Goal: Task Accomplishment & Management: Use online tool/utility

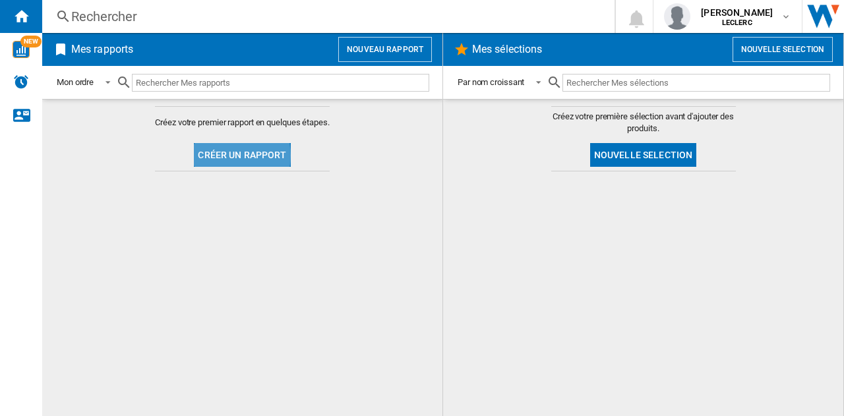
click at [231, 155] on button "Créer un rapport" at bounding box center [242, 155] width 96 height 24
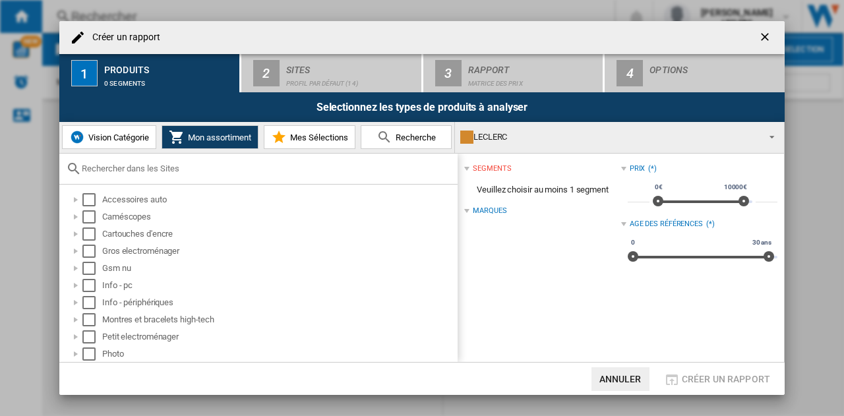
click at [102, 136] on span "Vision Catégorie" at bounding box center [117, 138] width 64 height 10
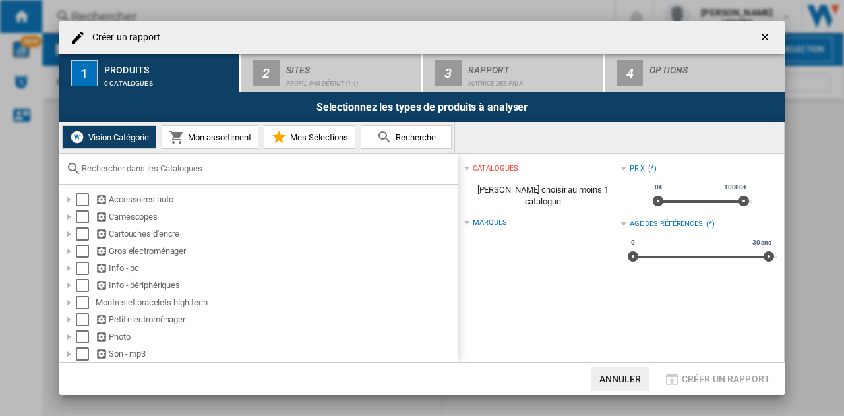
click at [225, 126] on button "Mon assortiment" at bounding box center [210, 137] width 97 height 24
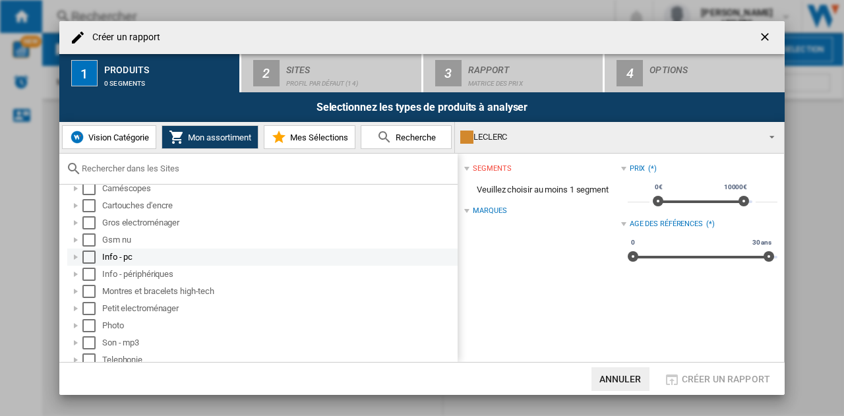
scroll to position [27, 0]
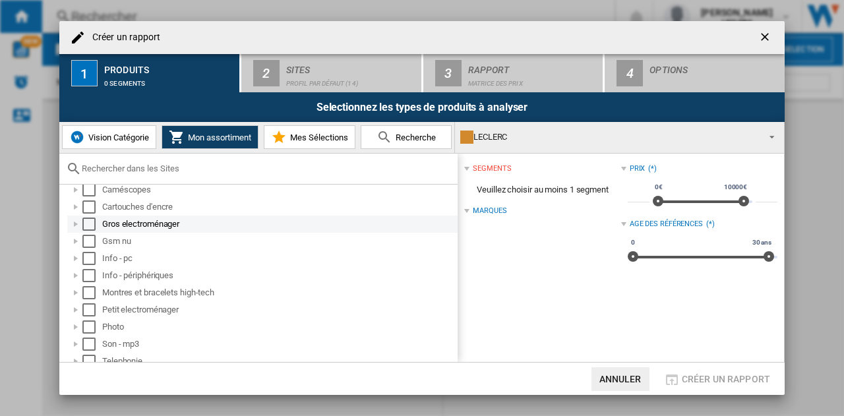
click at [76, 221] on div at bounding box center [75, 224] width 13 height 13
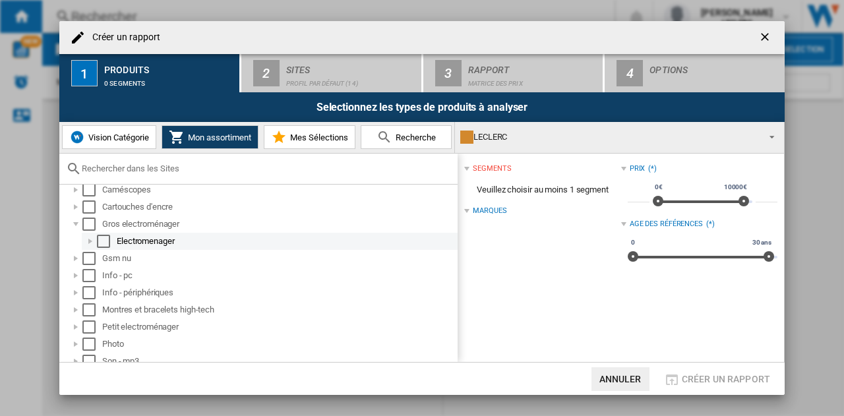
click at [94, 239] on div at bounding box center [90, 241] width 13 height 13
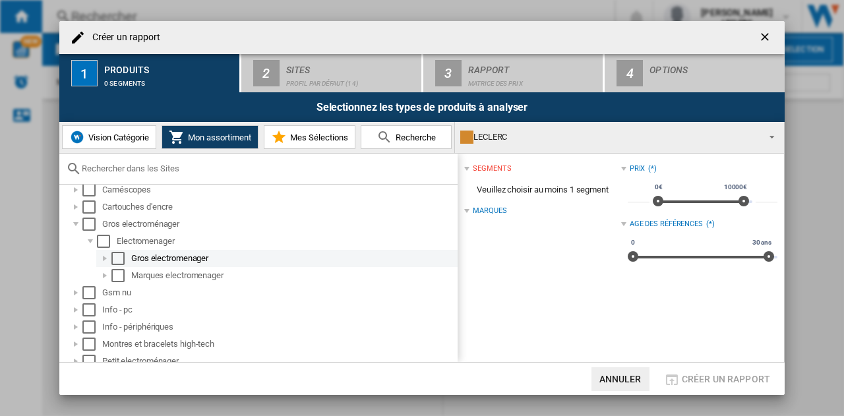
click at [103, 256] on div at bounding box center [104, 258] width 13 height 13
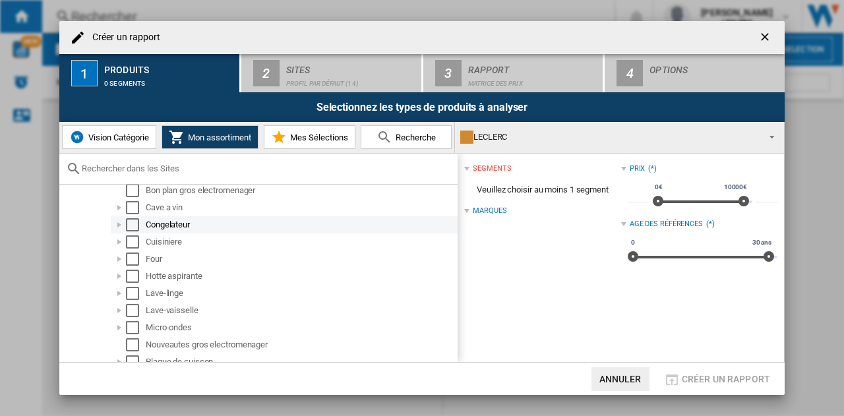
scroll to position [113, 0]
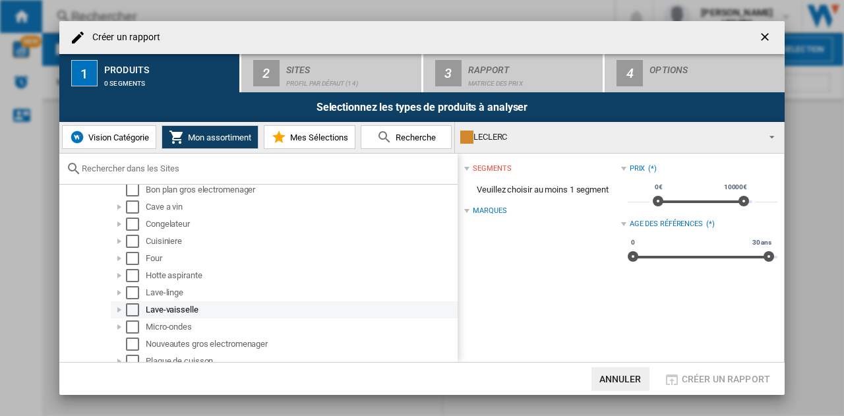
click at [118, 305] on div at bounding box center [119, 309] width 13 height 13
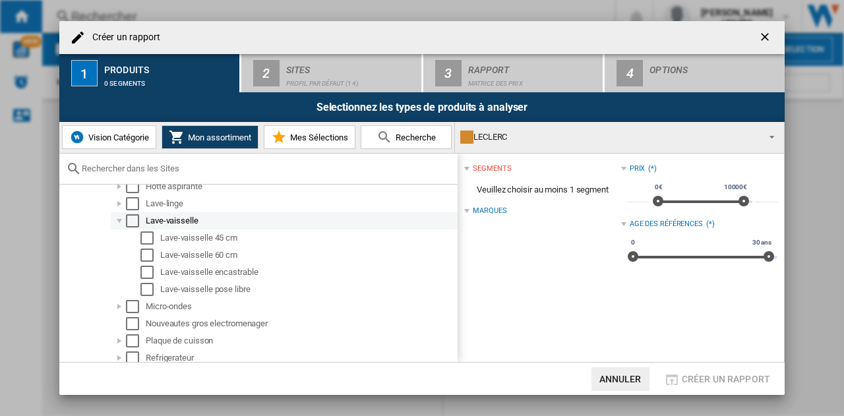
scroll to position [204, 0]
click at [134, 218] on div "Select" at bounding box center [132, 218] width 13 height 13
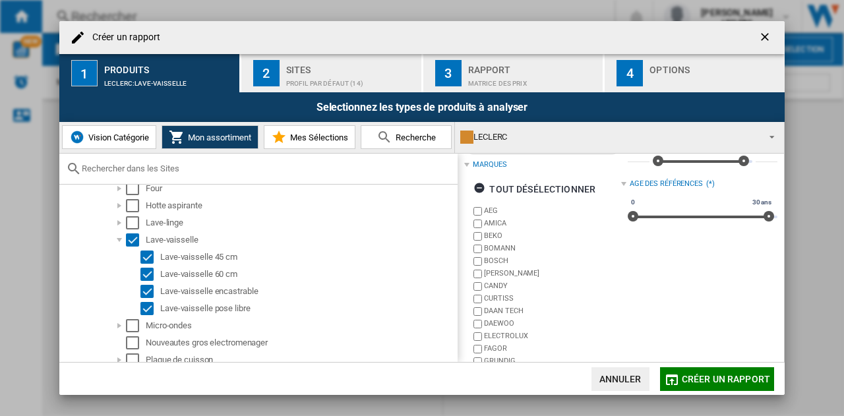
scroll to position [99, 0]
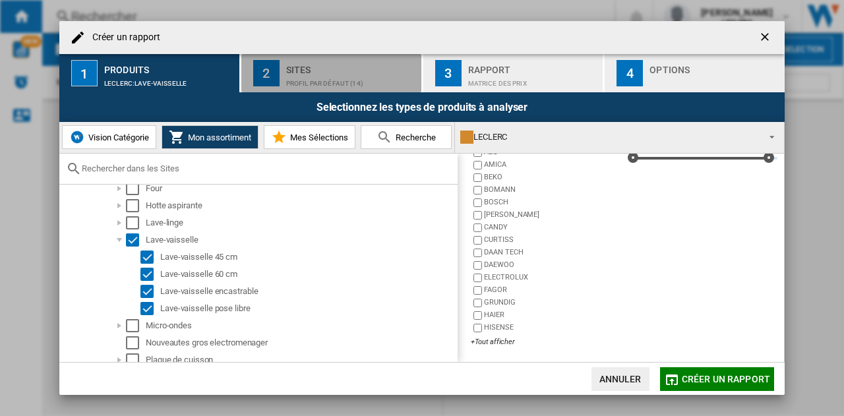
click at [333, 75] on div "Profil par défaut (14)" at bounding box center [351, 80] width 130 height 14
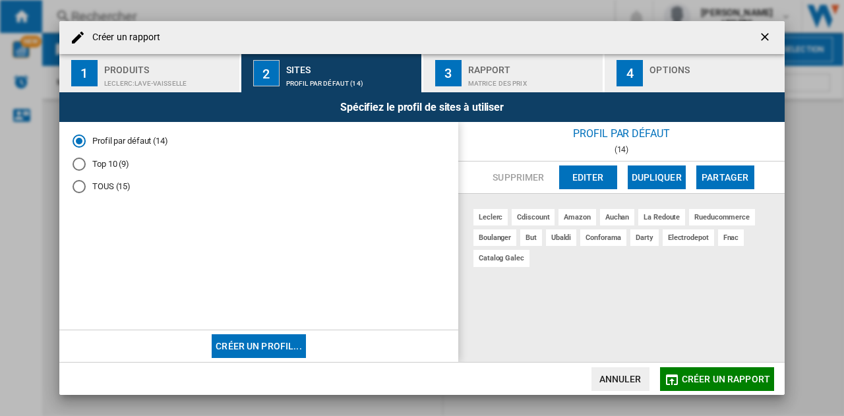
click at [102, 163] on md-radio-button "Top 10 (9)" at bounding box center [259, 164] width 373 height 13
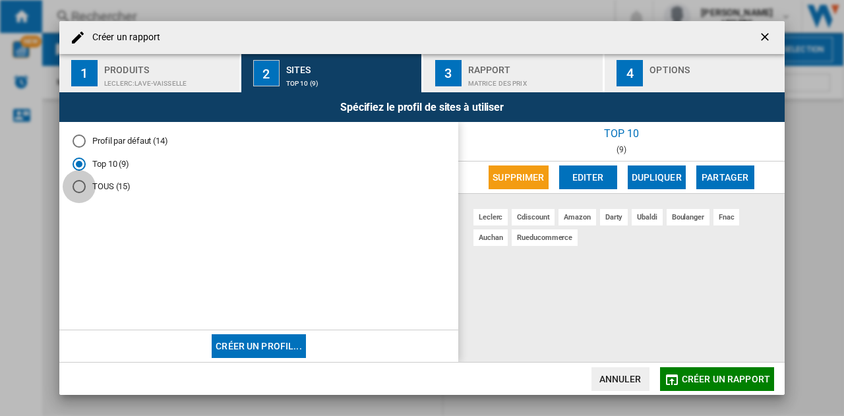
click at [79, 186] on div "TOUS (15)" at bounding box center [79, 186] width 13 height 13
click at [80, 163] on div "Top 10 (9)" at bounding box center [79, 164] width 13 height 13
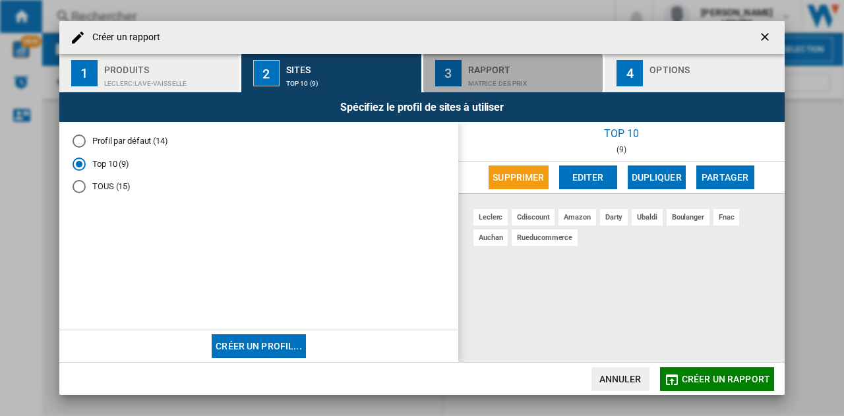
click at [507, 68] on div "Rapport" at bounding box center [533, 66] width 130 height 14
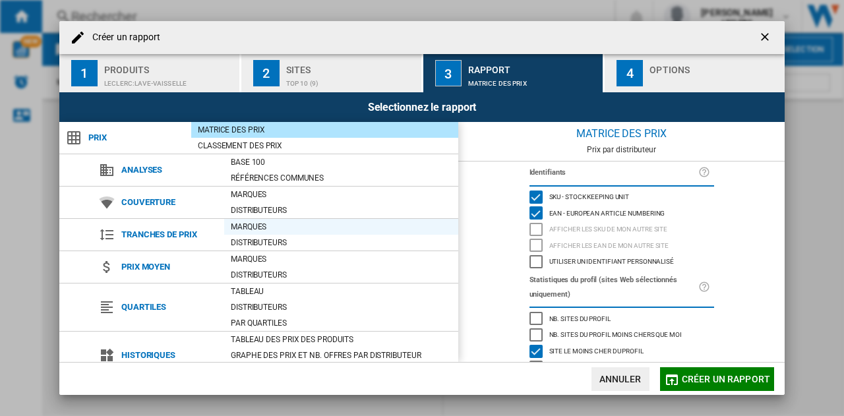
click at [253, 224] on div "Marques" at bounding box center [341, 226] width 234 height 13
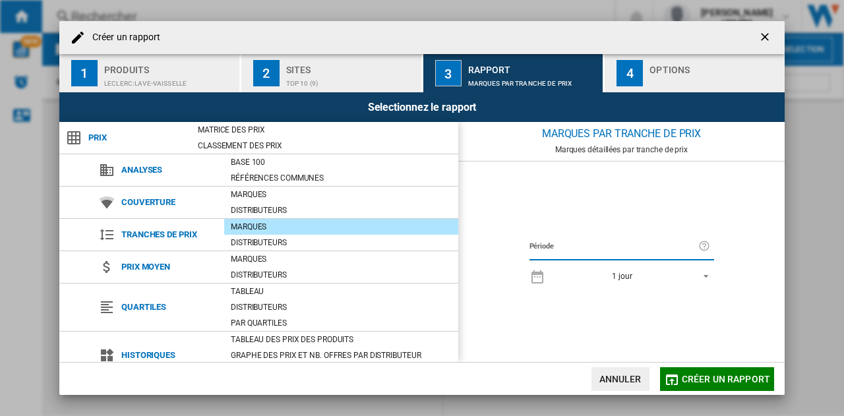
click at [711, 276] on md-select-value "1 jour" at bounding box center [633, 275] width 162 height 18
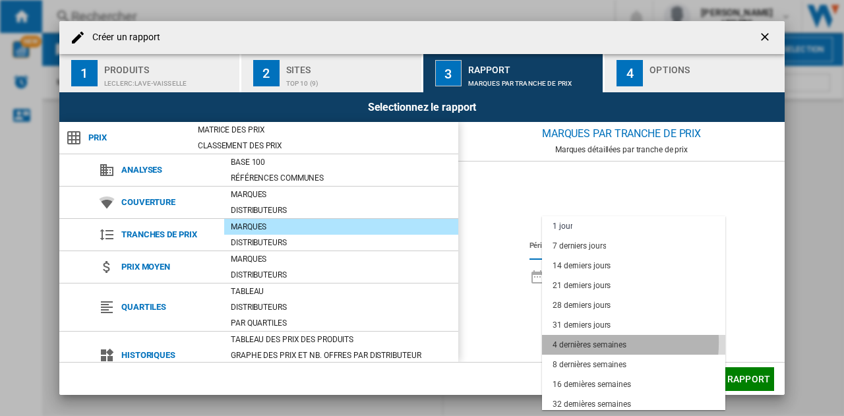
click at [582, 342] on div "4 dernières semaines" at bounding box center [590, 345] width 74 height 11
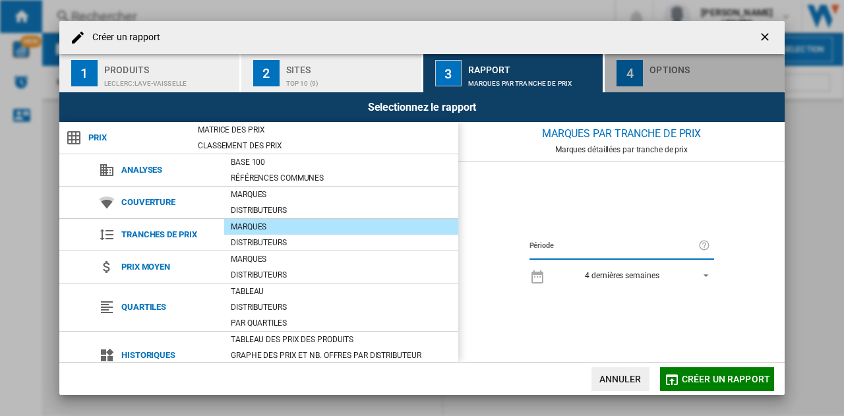
click at [672, 75] on div "button" at bounding box center [714, 80] width 130 height 14
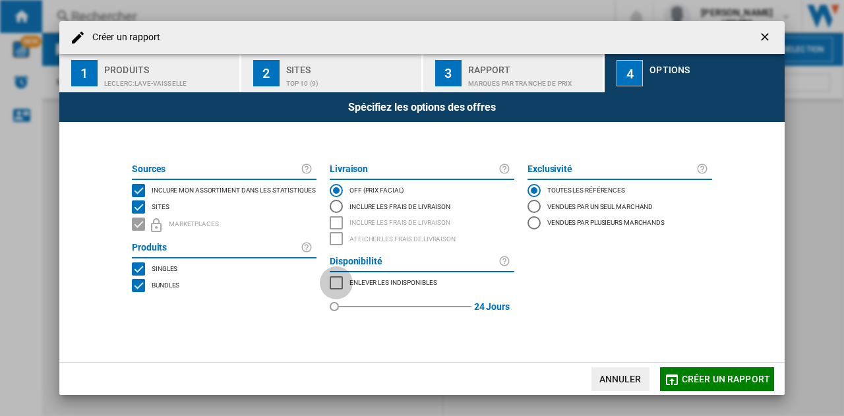
click at [339, 284] on div "MARKETPLACES" at bounding box center [336, 282] width 13 height 13
drag, startPoint x: 335, startPoint y: 308, endPoint x: 347, endPoint y: 312, distance: 12.5
click at [347, 312] on div "red" at bounding box center [346, 306] width 13 height 13
click at [698, 374] on span "Créer un rapport" at bounding box center [726, 379] width 88 height 11
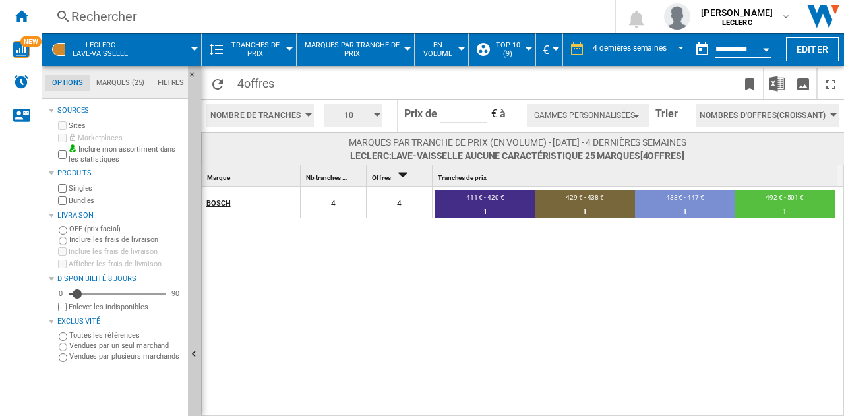
click at [245, 206] on div "BOSCH" at bounding box center [252, 203] width 93 height 28
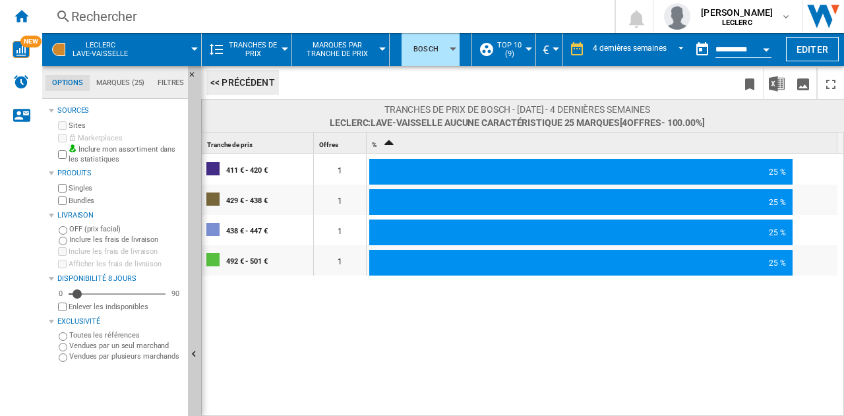
click at [225, 81] on button "<< Précédent" at bounding box center [242, 82] width 73 height 25
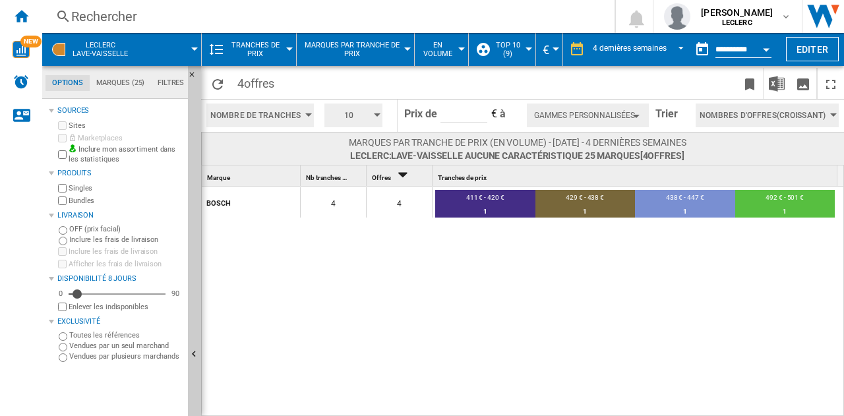
click at [282, 48] on span "Tranches de prix" at bounding box center [254, 49] width 55 height 17
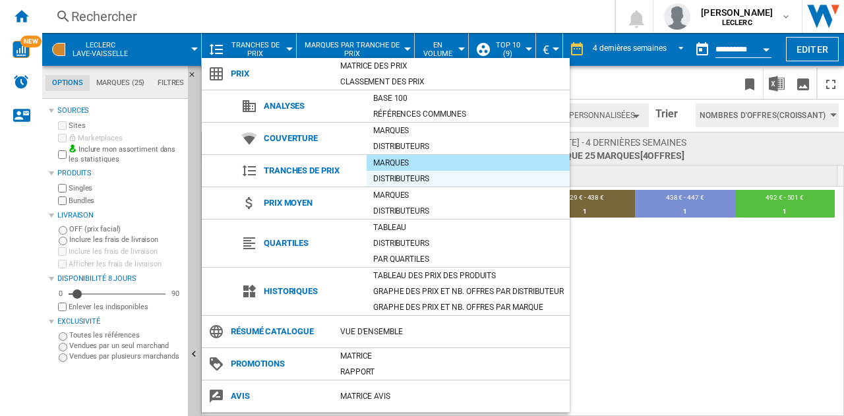
click at [426, 177] on div "Distributeurs" at bounding box center [468, 178] width 203 height 13
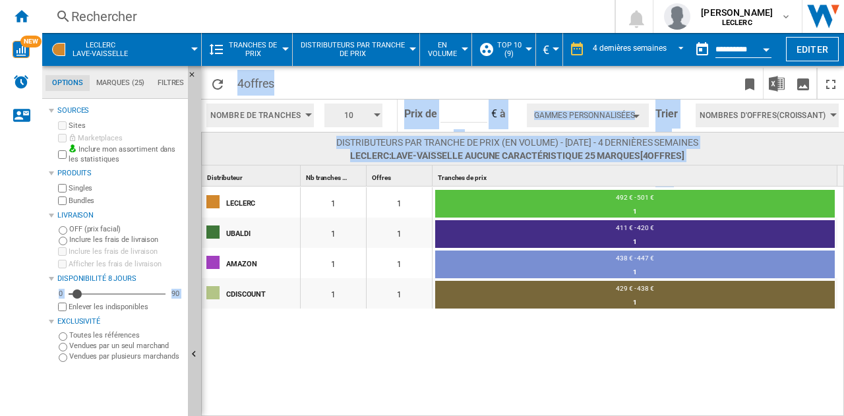
drag, startPoint x: 77, startPoint y: 293, endPoint x: 42, endPoint y: 293, distance: 34.9
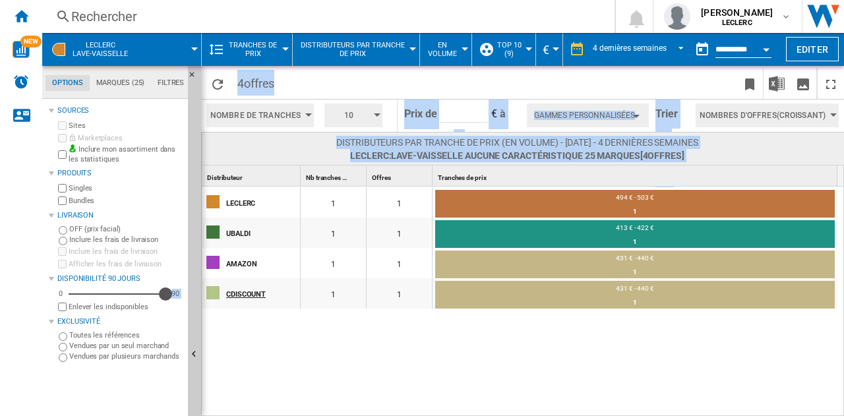
drag, startPoint x: 69, startPoint y: 293, endPoint x: 204, endPoint y: 285, distance: 135.4
click at [204, 285] on div "Options Marques (25) Filtres Options Marques (25) Filtres Sources Sites Marketp…" at bounding box center [443, 241] width 802 height 350
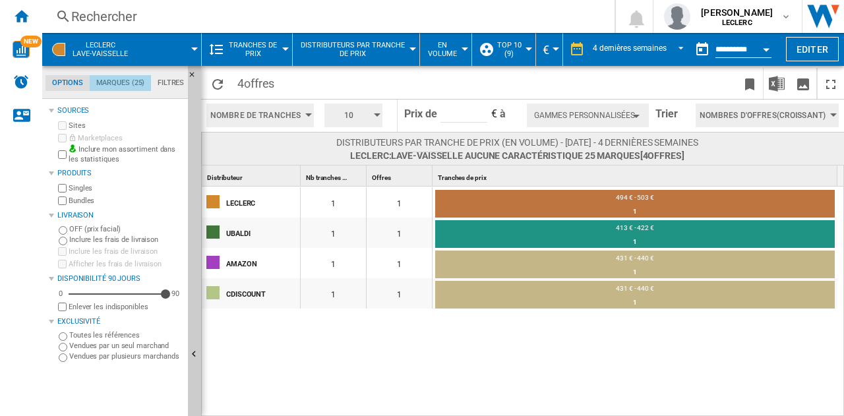
click at [117, 82] on md-tab-item "Marques (25)" at bounding box center [120, 83] width 61 height 16
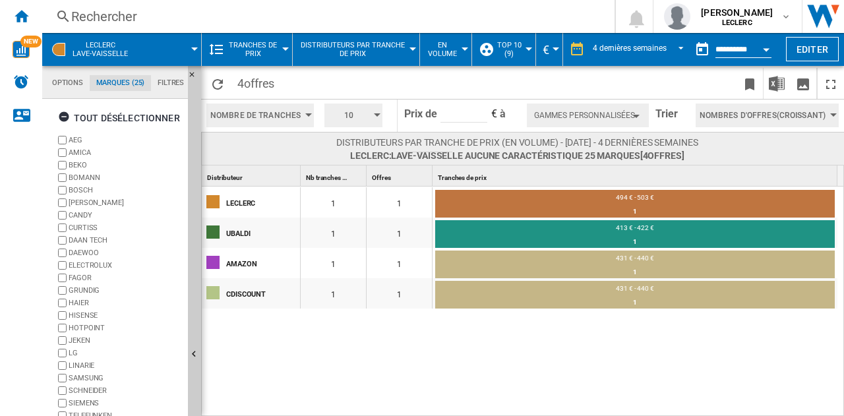
click at [168, 84] on md-tab-item "Filtres" at bounding box center [171, 83] width 40 height 16
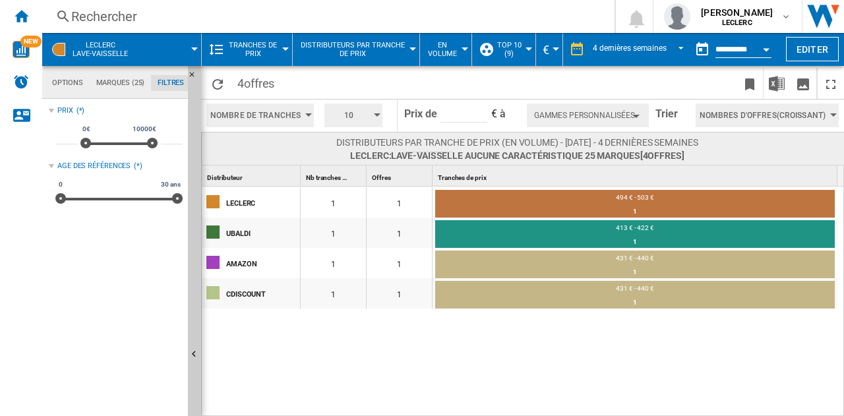
click at [67, 85] on md-tab-item "Options" at bounding box center [67, 83] width 44 height 16
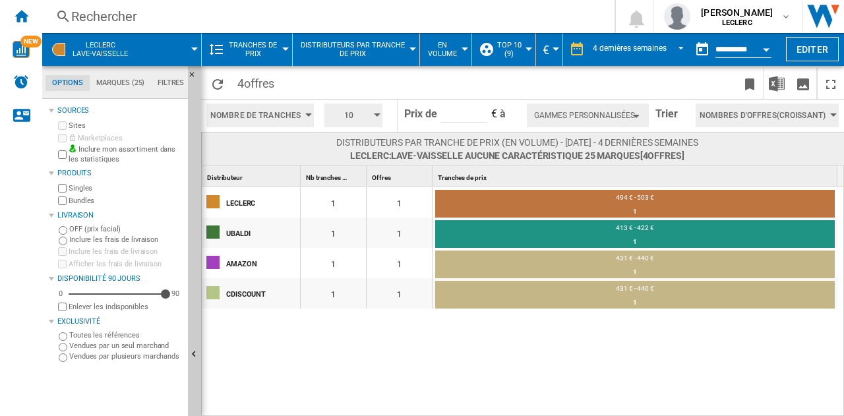
scroll to position [15, 0]
click at [210, 82] on ng-md-icon "Recharger" at bounding box center [218, 84] width 16 height 16
click at [331, 52] on span "Distributeurs par tranche de prix" at bounding box center [352, 49] width 107 height 17
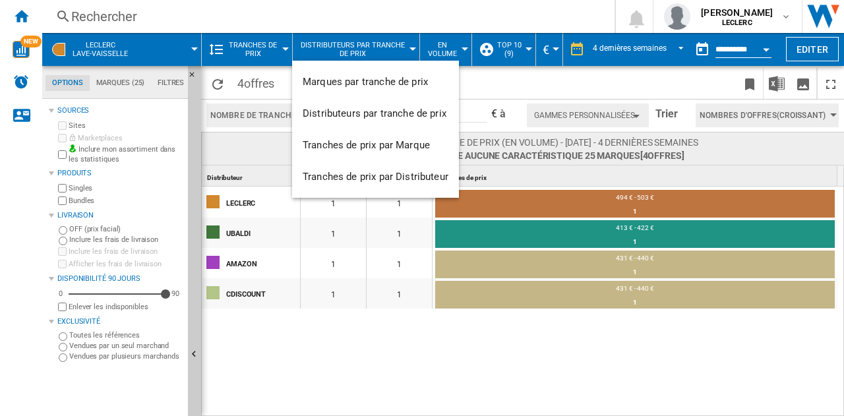
click at [282, 74] on md-backdrop at bounding box center [422, 208] width 844 height 416
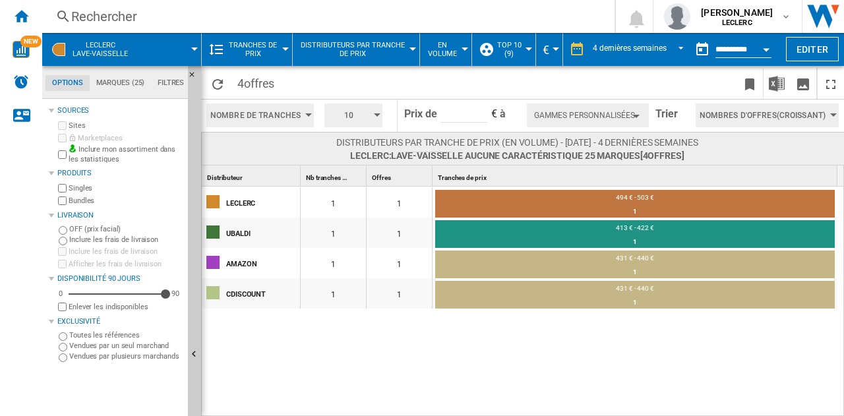
click at [525, 48] on div at bounding box center [528, 48] width 7 height 3
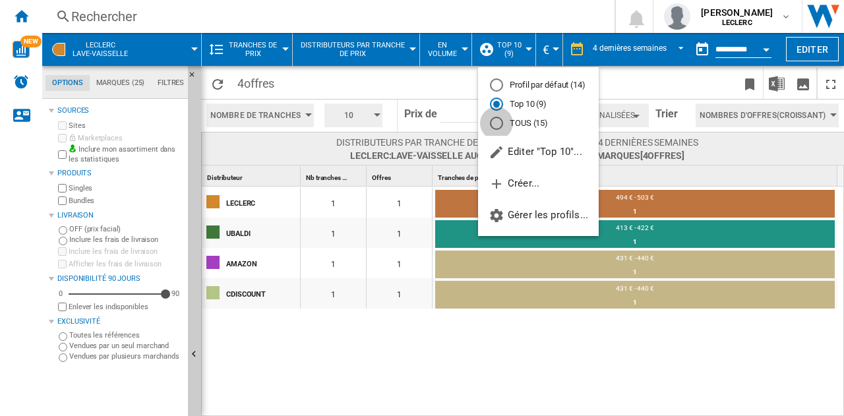
click at [498, 123] on div "TOUS (15)" at bounding box center [496, 123] width 13 height 13
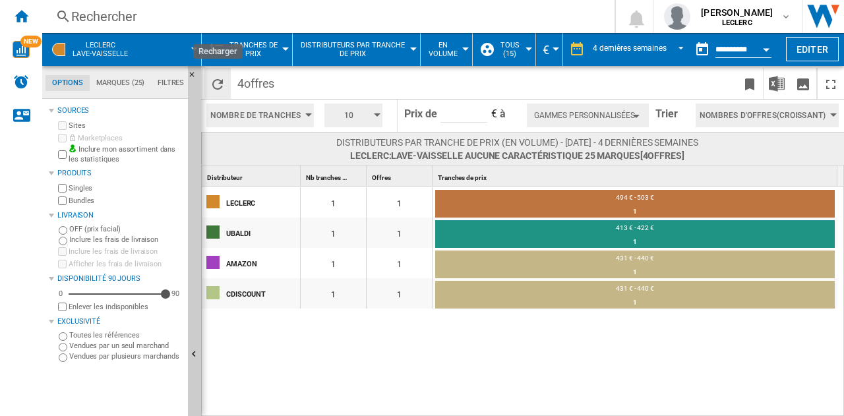
click at [214, 86] on ng-md-icon "Recharger" at bounding box center [218, 84] width 16 height 16
